Goal: Task Accomplishment & Management: Manage account settings

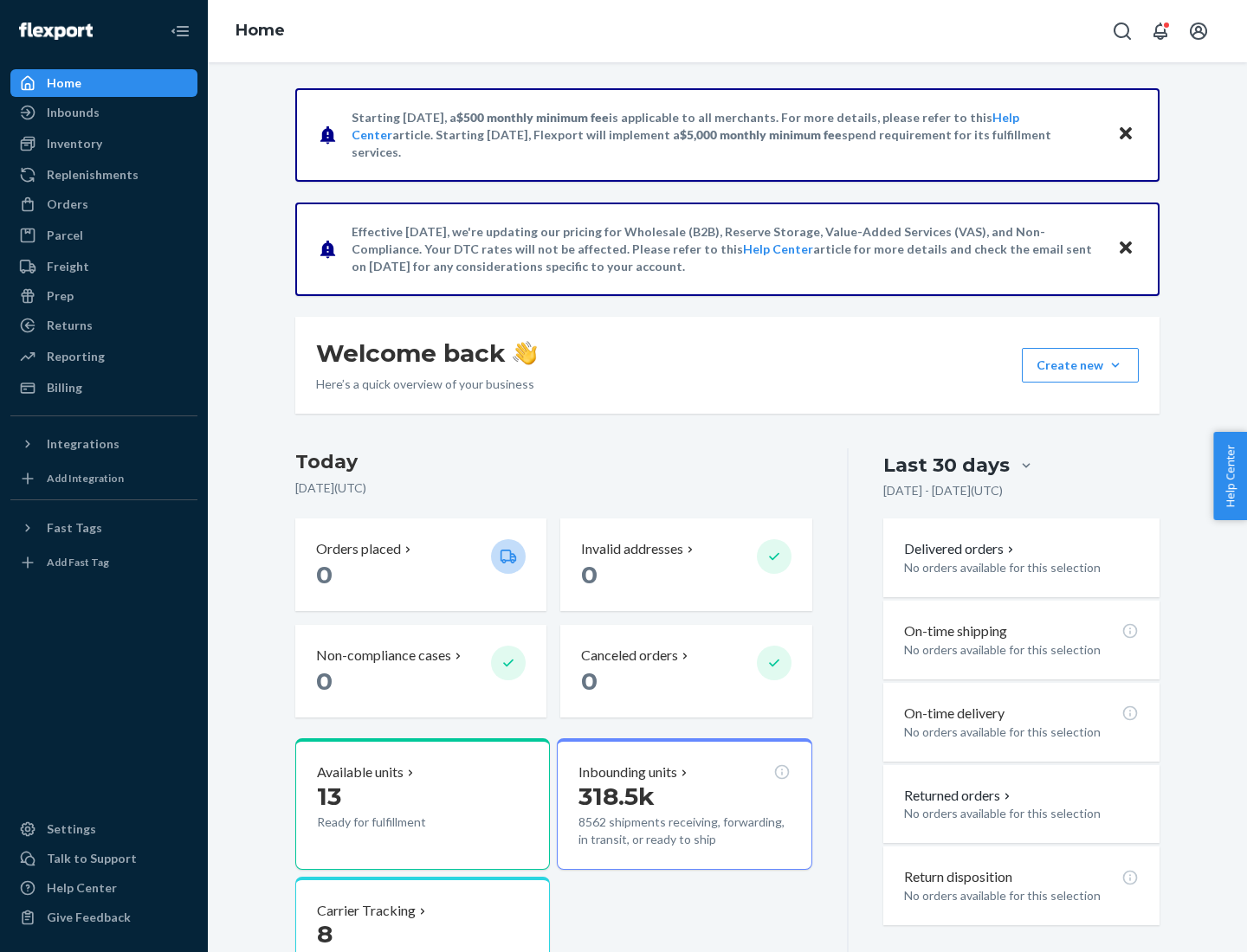
click at [90, 175] on div "Replenishments" at bounding box center [93, 175] width 92 height 18
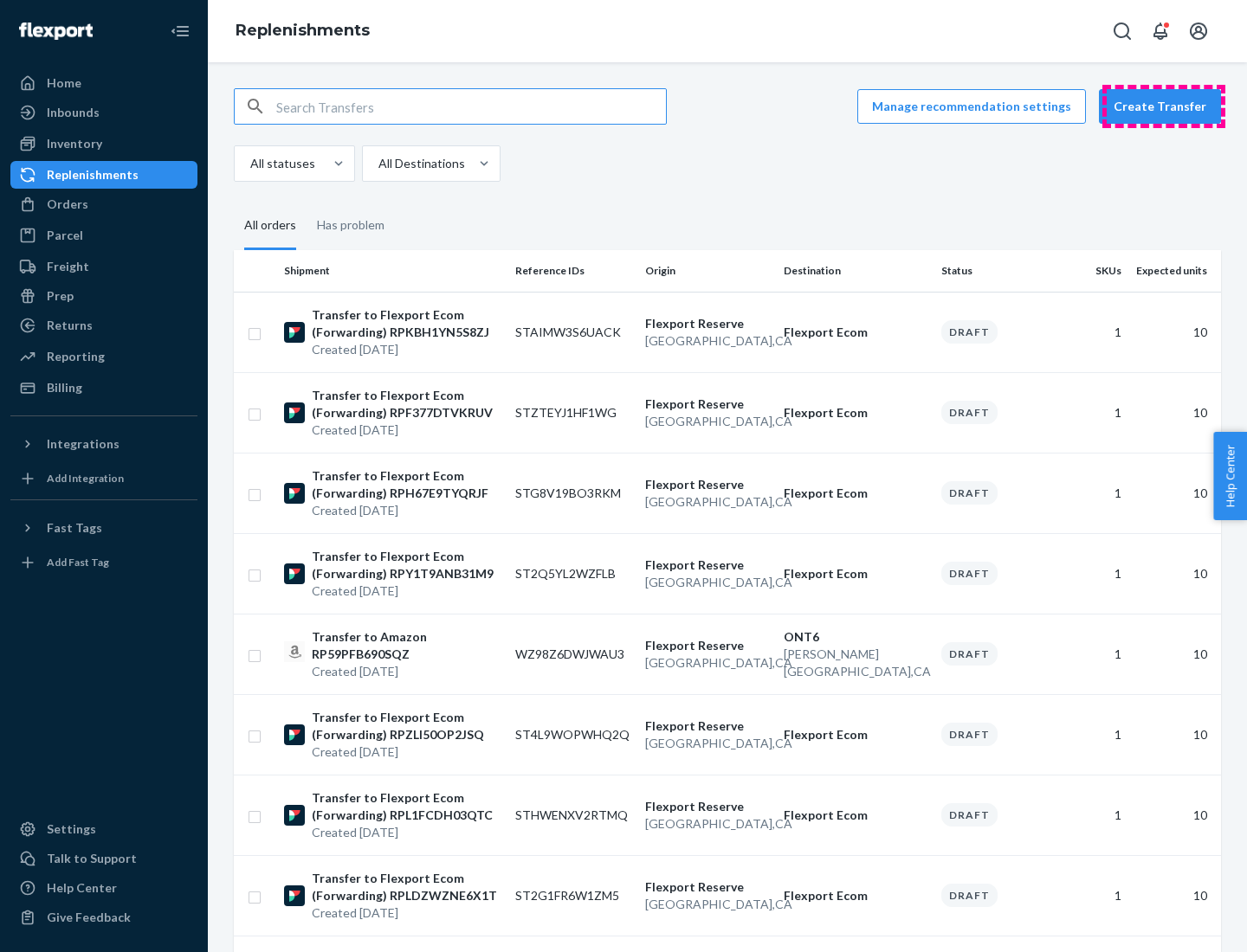
click at [1164, 106] on button "Create Transfer" at bounding box center [1159, 106] width 122 height 35
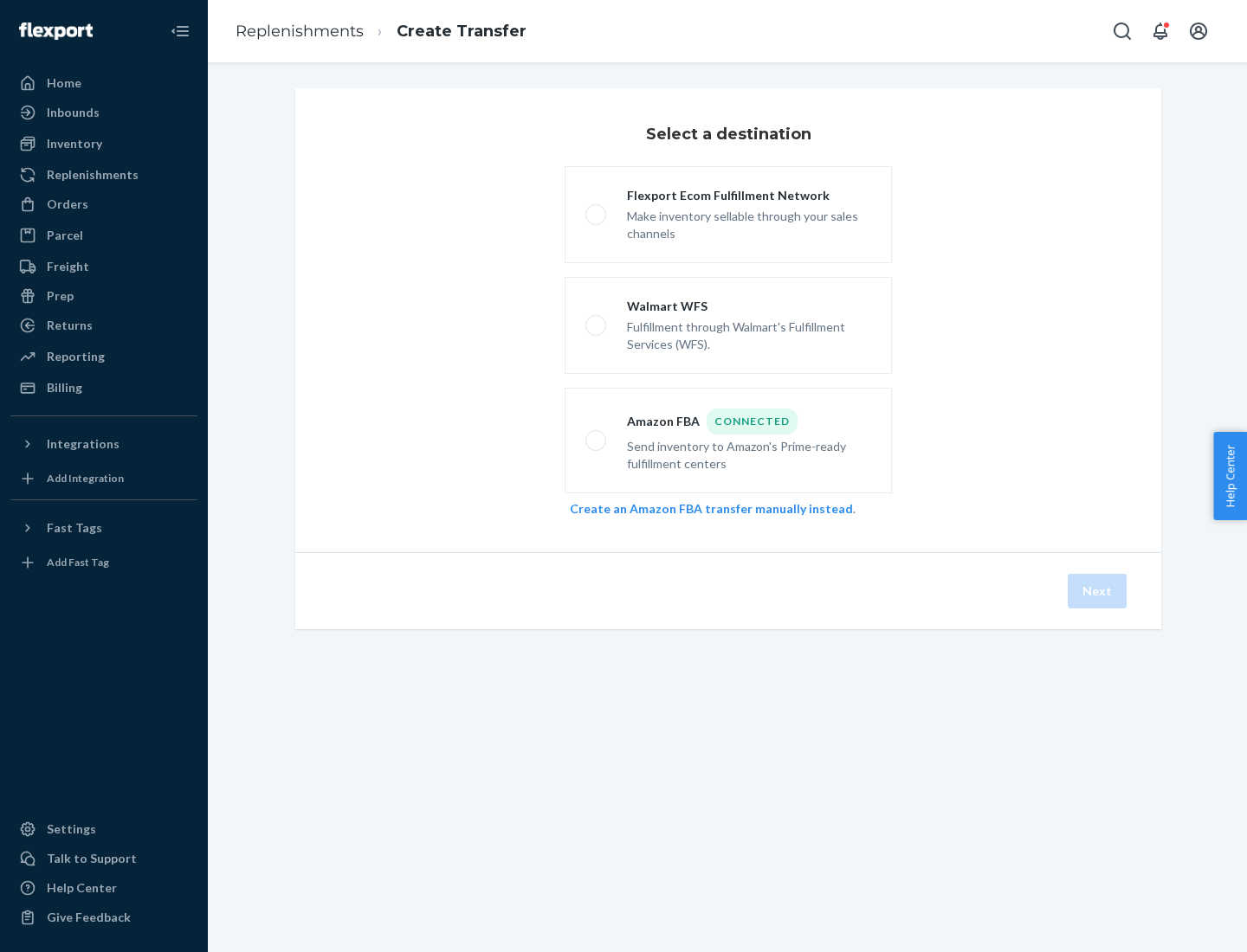
click at [749, 196] on div "Flexport Ecom Fulfillment Network" at bounding box center [749, 196] width 244 height 18
click at [596, 210] on input "Flexport Ecom Fulfillment Network Make inventory sellable through your sales ch…" at bounding box center [591, 216] width 12 height 12
radio input "true"
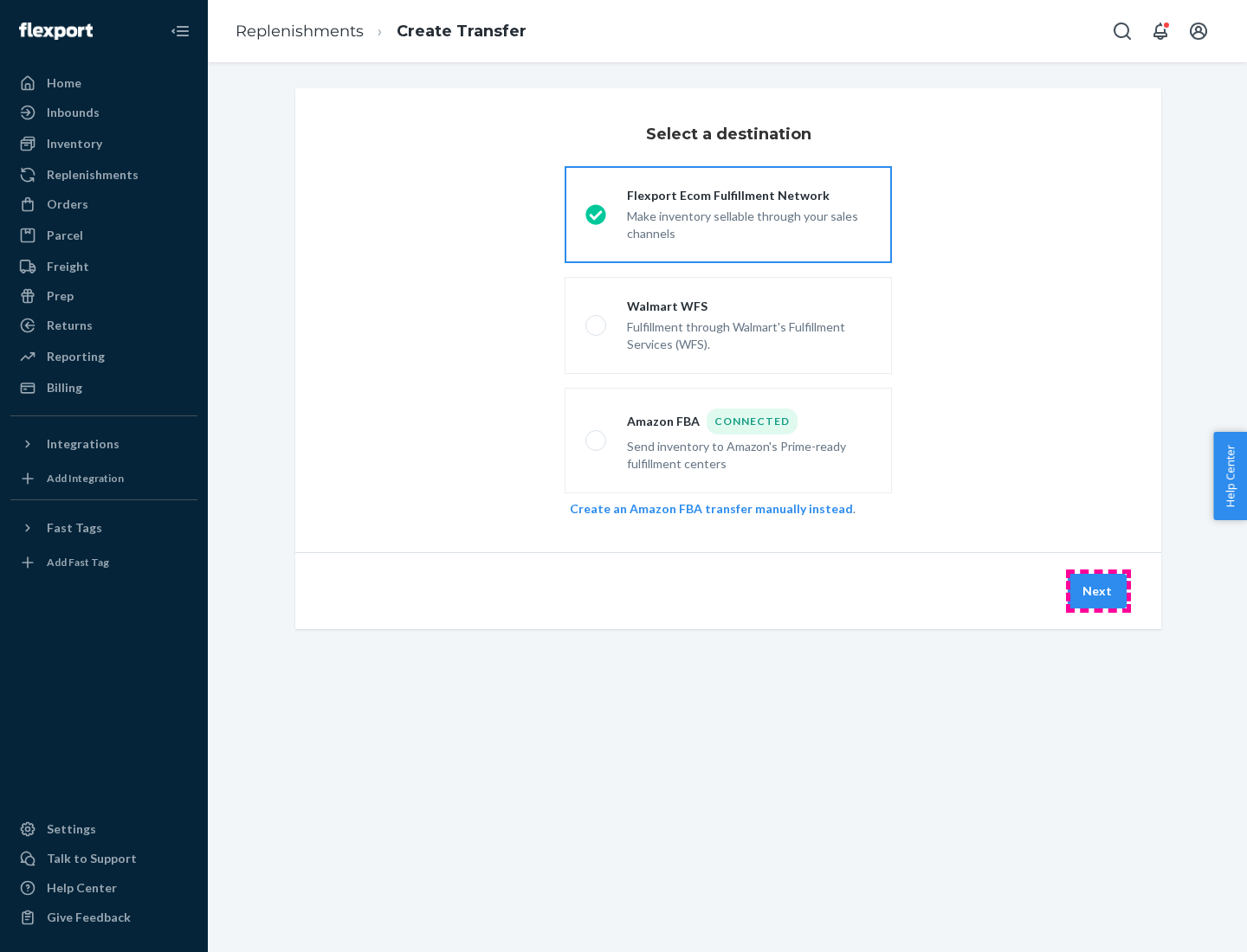
click at [1098, 591] on button "Next" at bounding box center [1097, 591] width 59 height 35
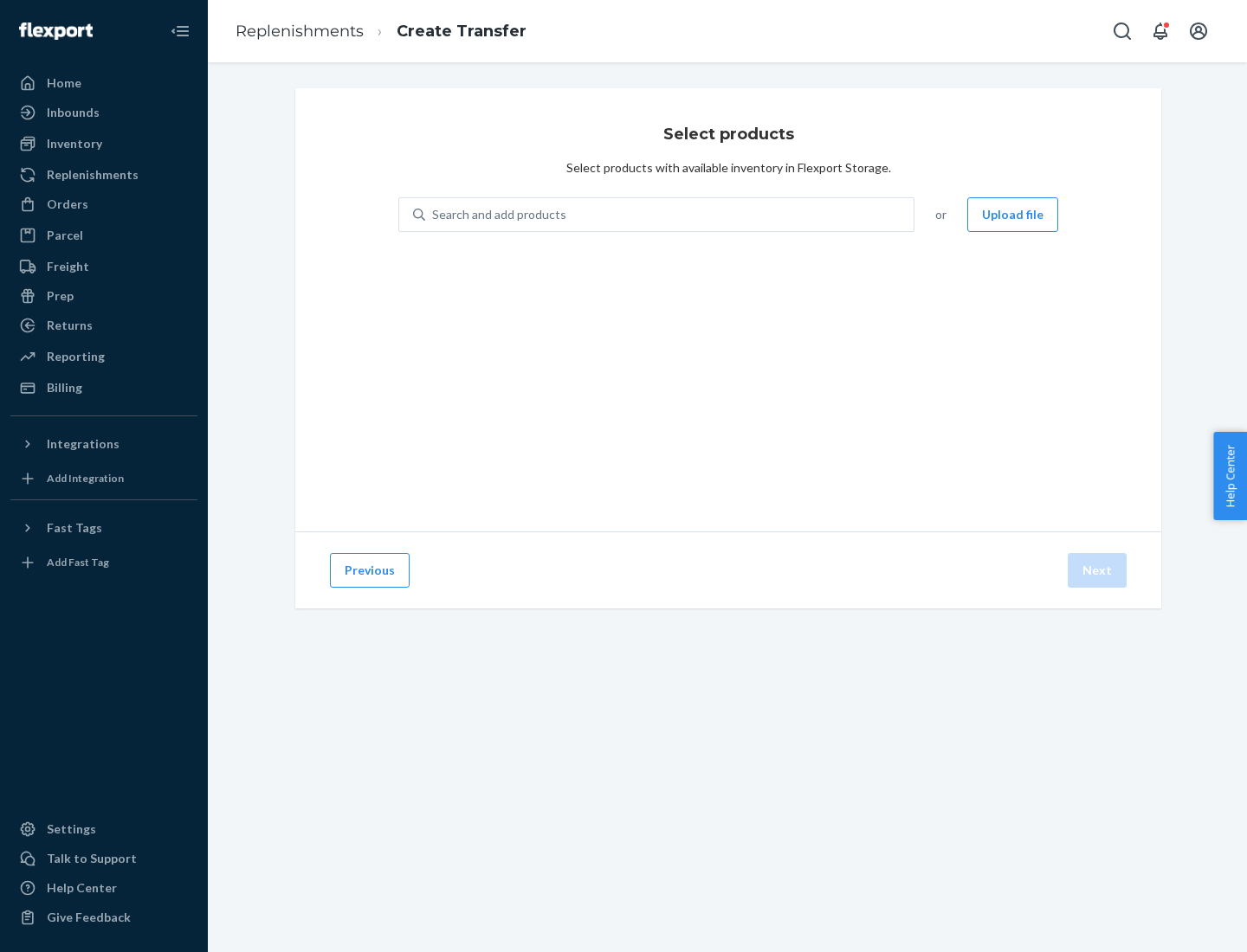
click at [1014, 215] on button "Upload file" at bounding box center [1012, 215] width 91 height 35
